Goal: Information Seeking & Learning: Learn about a topic

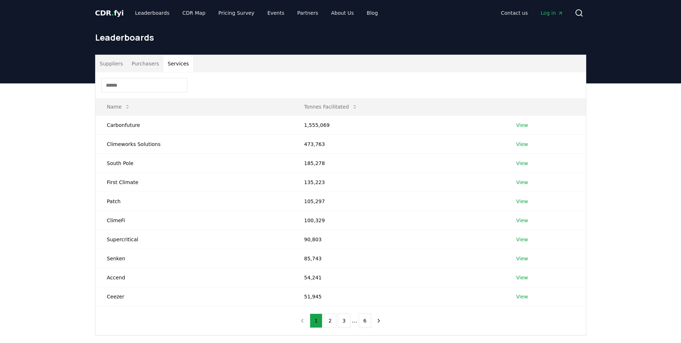
click at [109, 10] on span "CDR . fyi" at bounding box center [109, 13] width 29 height 9
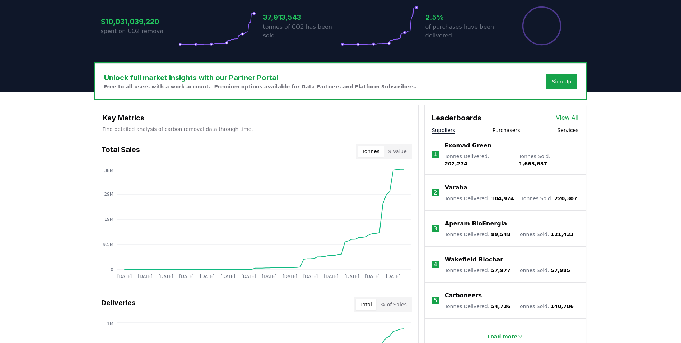
scroll to position [88, 0]
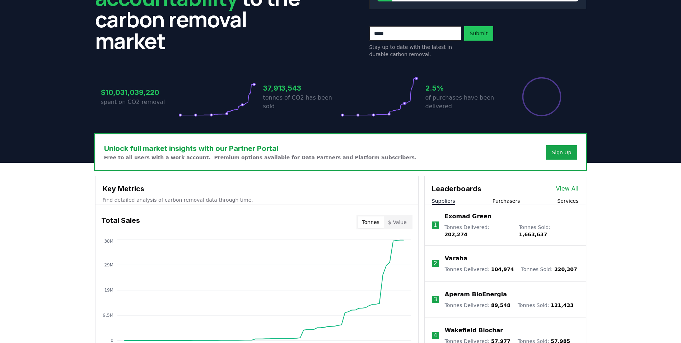
click at [513, 202] on button "Purchasers" at bounding box center [507, 200] width 28 height 7
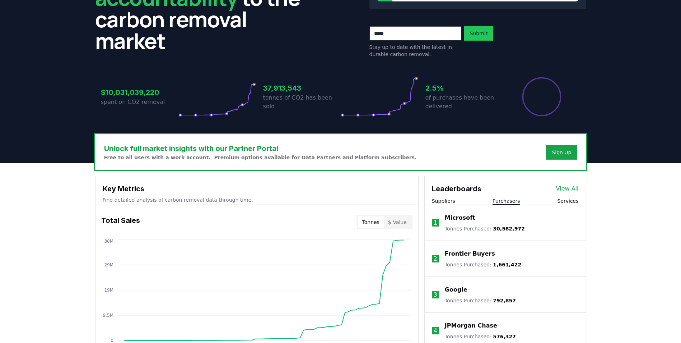
click at [461, 218] on p "Microsoft" at bounding box center [460, 217] width 31 height 9
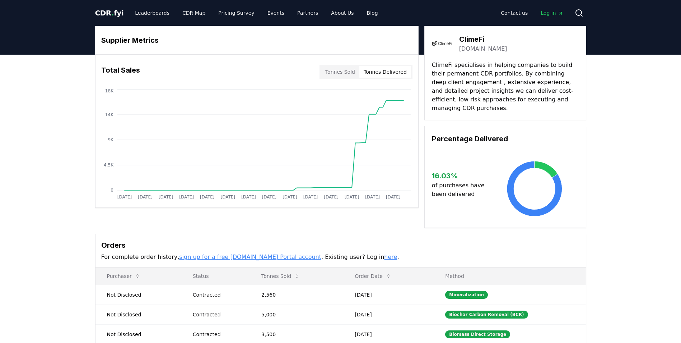
click at [474, 48] on link "[DOMAIN_NAME]" at bounding box center [483, 49] width 48 height 9
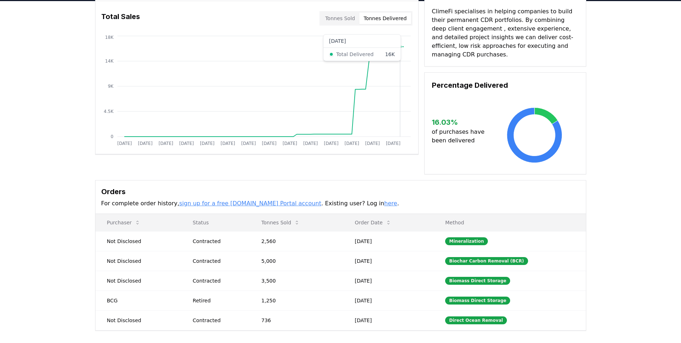
scroll to position [144, 0]
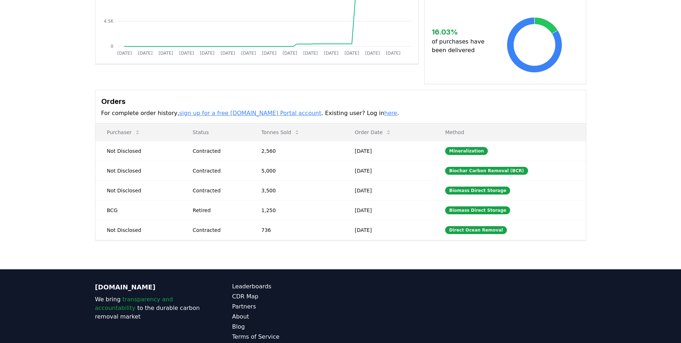
click at [384, 113] on link "here" at bounding box center [390, 113] width 13 height 7
click at [227, 114] on link "sign up for a free [DOMAIN_NAME] Portal account" at bounding box center [250, 113] width 142 height 7
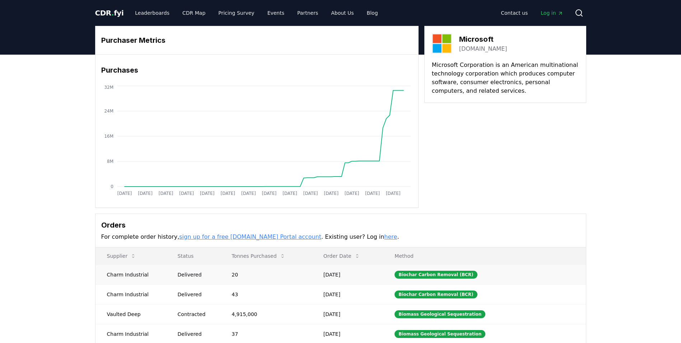
click at [214, 278] on div "Delivered" at bounding box center [196, 274] width 37 height 7
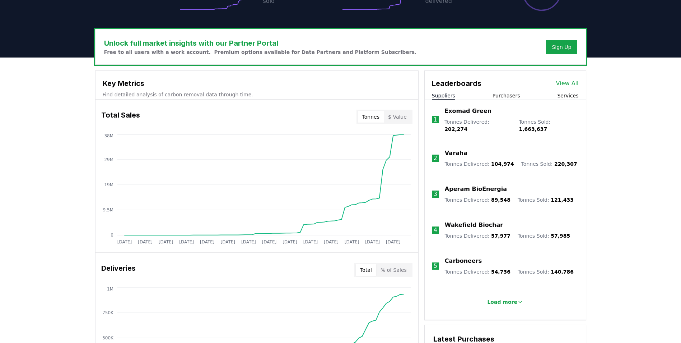
scroll to position [268, 0]
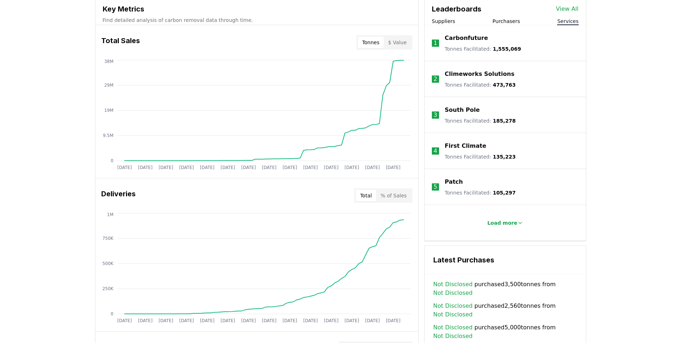
click at [570, 22] on button "Services" at bounding box center [568, 21] width 21 height 7
click at [472, 150] on div "First Climate Tonnes Facilitated : 135,223" at bounding box center [480, 151] width 71 height 19
click at [470, 144] on p "First Climate" at bounding box center [466, 146] width 42 height 9
